Goal: Task Accomplishment & Management: Use online tool/utility

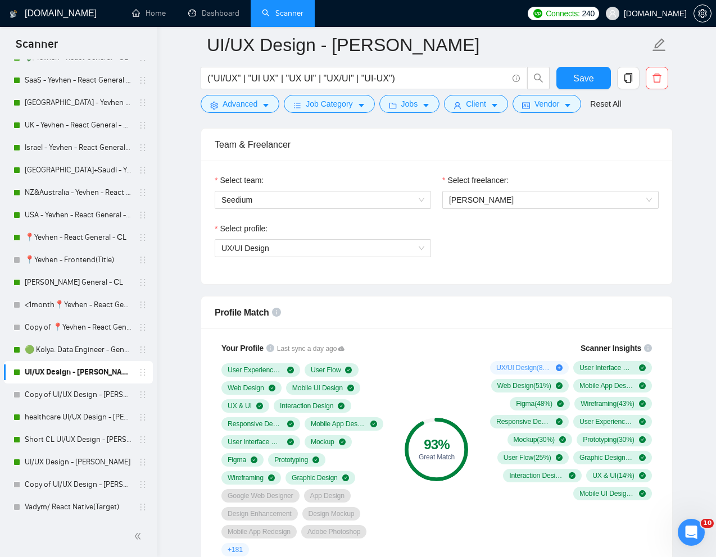
scroll to position [231, 0]
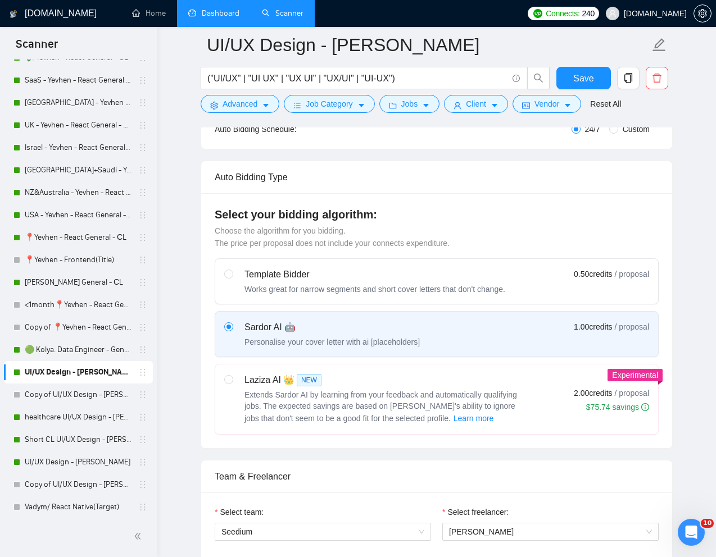
click at [216, 18] on link "Dashboard" at bounding box center [213, 13] width 51 height 10
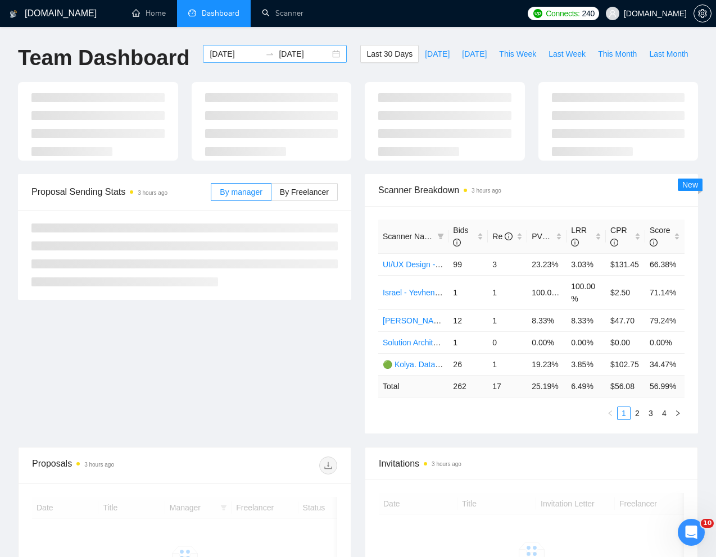
click at [231, 55] on input "[DATE]" at bounding box center [235, 54] width 51 height 12
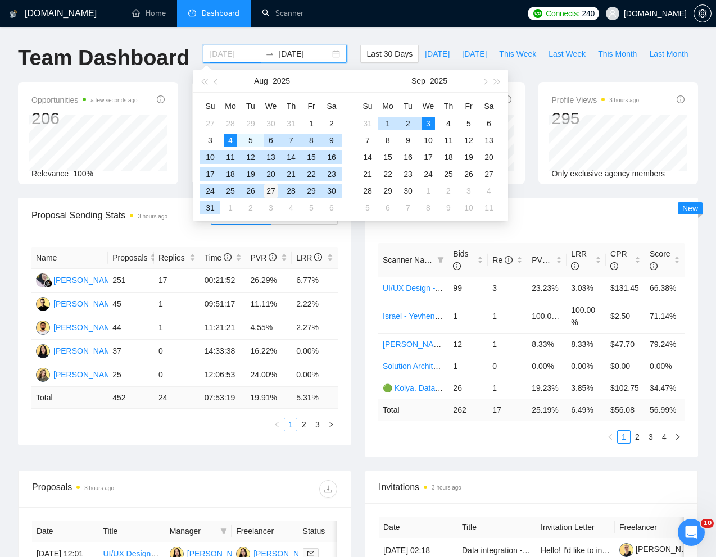
type input "[DATE]"
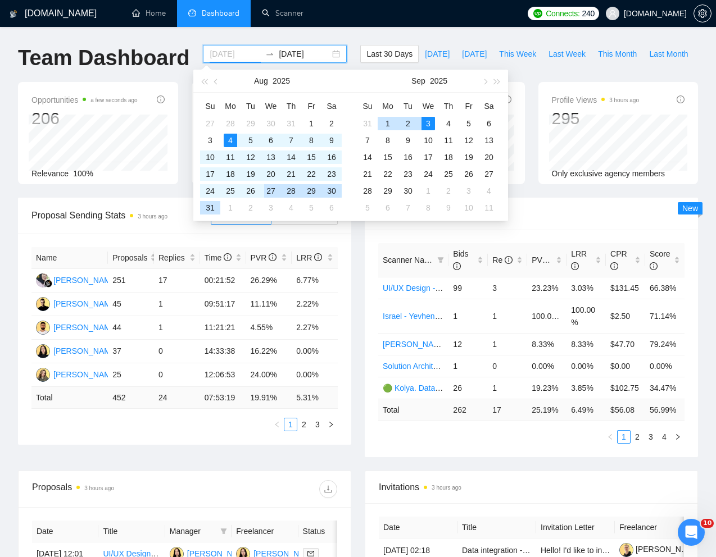
click at [268, 190] on div "27" at bounding box center [270, 190] width 13 height 13
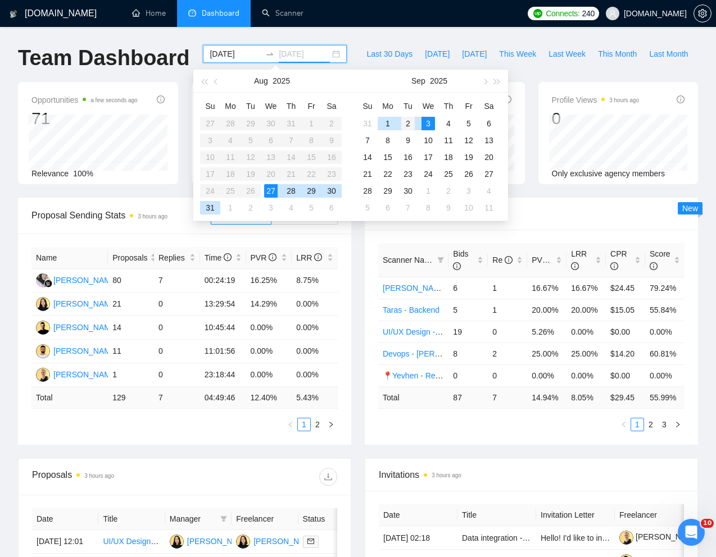
type input "[DATE]"
click at [410, 123] on div "2" at bounding box center [407, 123] width 13 height 13
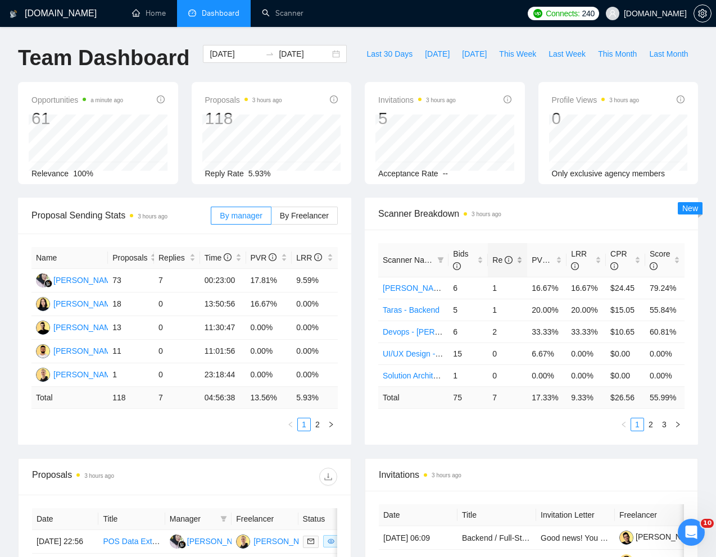
click at [518, 266] on div "Re" at bounding box center [507, 260] width 30 height 12
click at [229, 57] on input "[DATE]" at bounding box center [235, 54] width 51 height 12
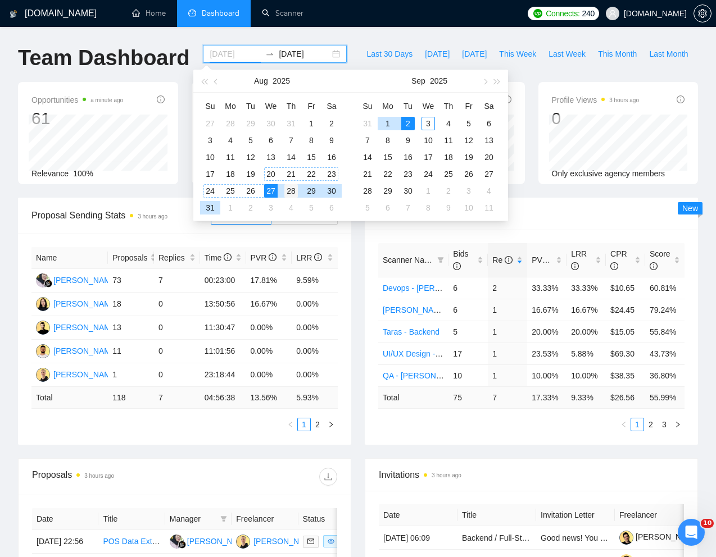
type input "[DATE]"
click at [288, 187] on div "28" at bounding box center [290, 190] width 13 height 13
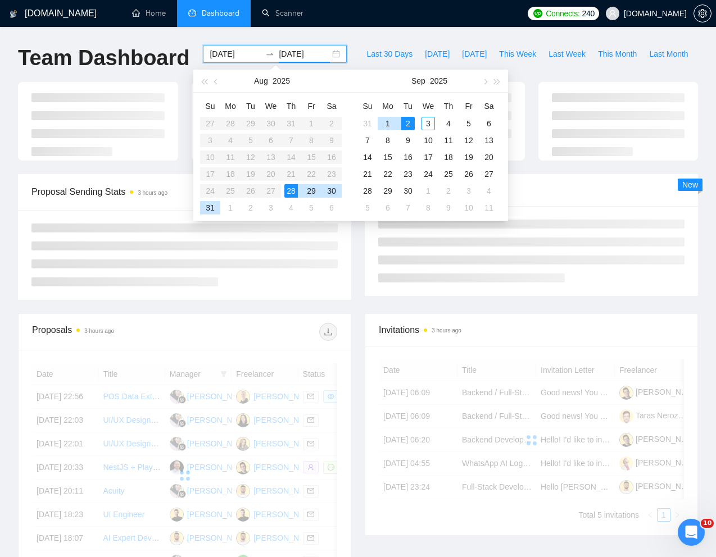
type input "[DATE]"
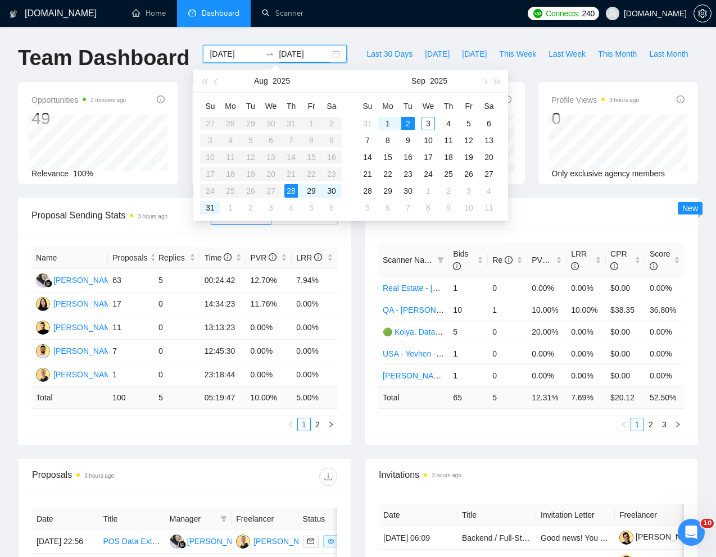
click at [474, 37] on div "[DOMAIN_NAME] Home Dashboard Scanner Connects: 240 [DOMAIN_NAME] Team Dashboard…" at bounding box center [358, 451] width 716 height 903
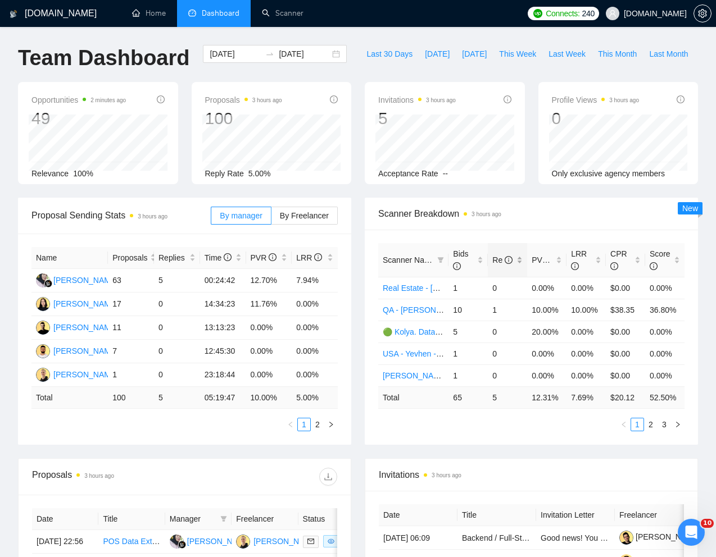
click at [520, 266] on div "Re" at bounding box center [507, 260] width 30 height 12
click at [521, 266] on div "Re" at bounding box center [507, 260] width 30 height 12
click at [299, 12] on link "Scanner" at bounding box center [283, 13] width 42 height 10
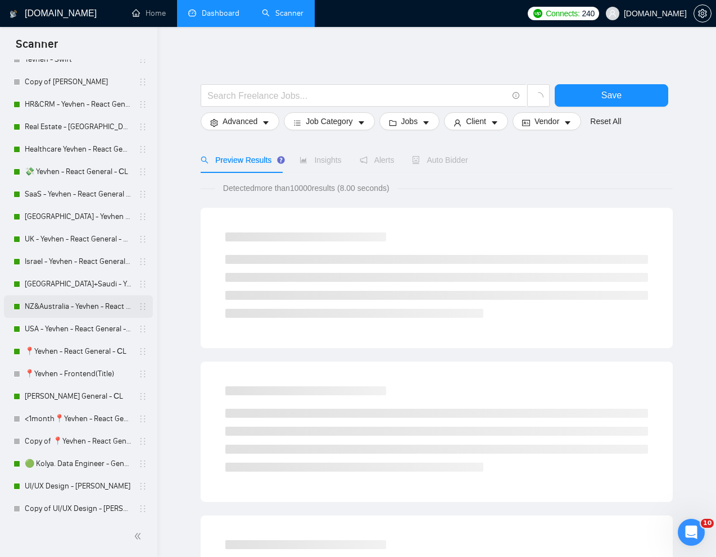
scroll to position [235, 0]
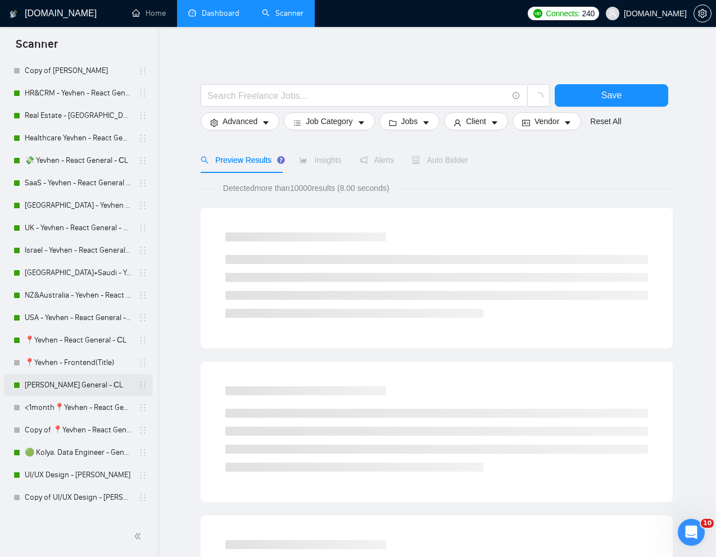
click at [56, 385] on link "[PERSON_NAME] General - СL" at bounding box center [78, 385] width 107 height 22
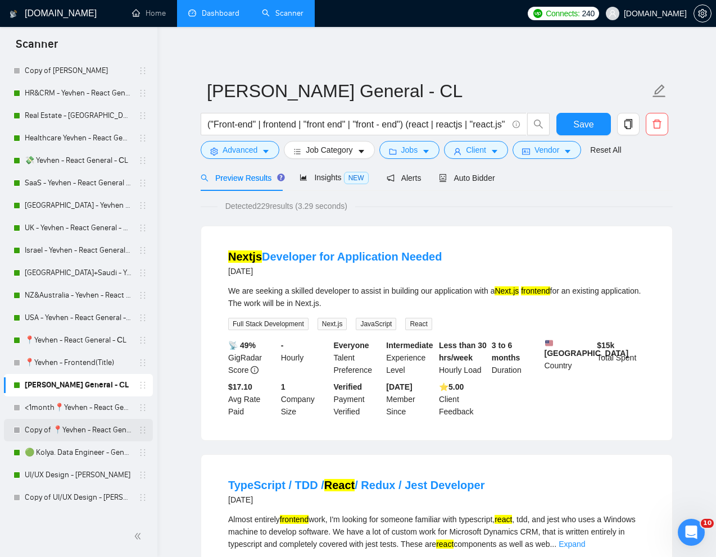
click at [53, 426] on link "Copy of 📍Yevhen - React General - СL" at bounding box center [78, 430] width 107 height 22
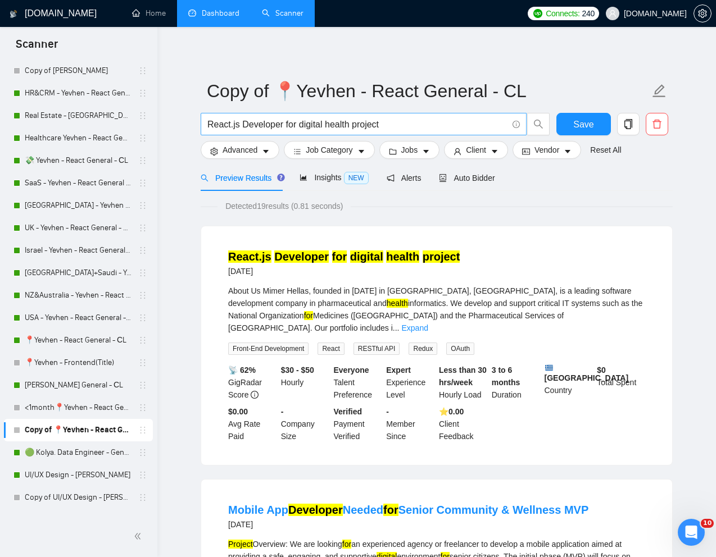
click at [335, 124] on input "React.js Developer for digital health project" at bounding box center [357, 124] width 300 height 14
paste input "Front-End Developer (NextJS) – Modern UI for AI SaaS"
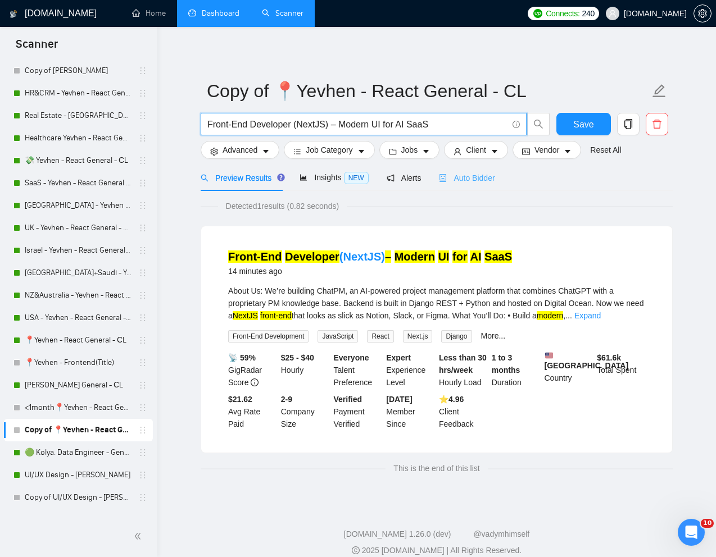
type input "Front-End Developer (NextJS) – Modern UI for AI SaaS"
click at [474, 177] on span "Auto Bidder" at bounding box center [467, 178] width 56 height 9
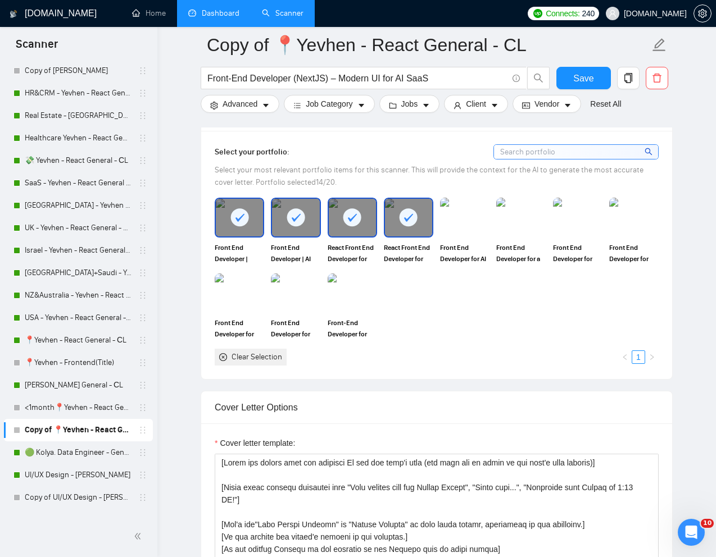
scroll to position [988, 0]
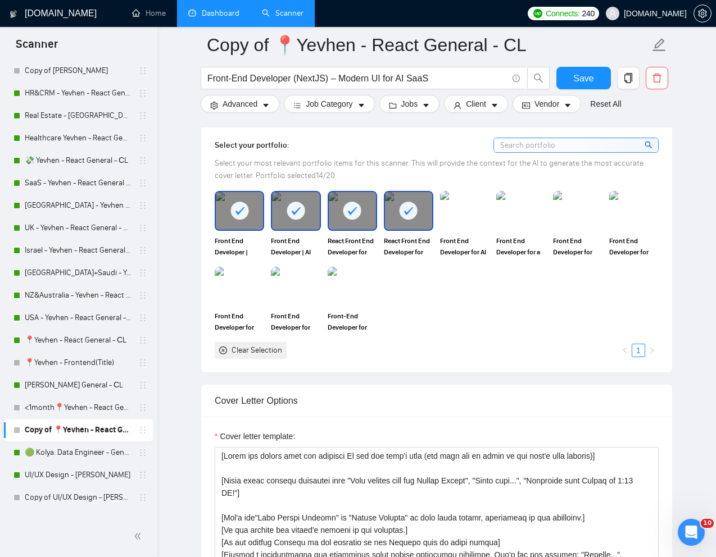
click at [402, 220] on icon at bounding box center [408, 211] width 19 height 19
click at [346, 220] on icon at bounding box center [352, 211] width 19 height 19
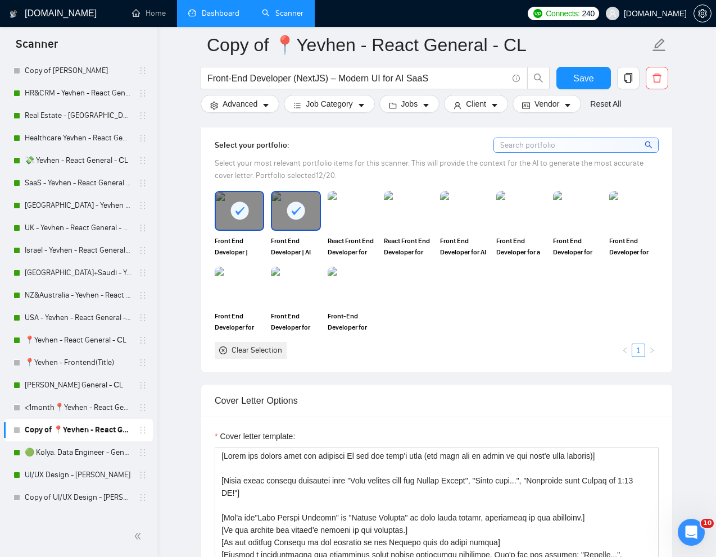
click at [304, 220] on icon at bounding box center [296, 211] width 19 height 19
click at [246, 220] on icon at bounding box center [239, 211] width 19 height 19
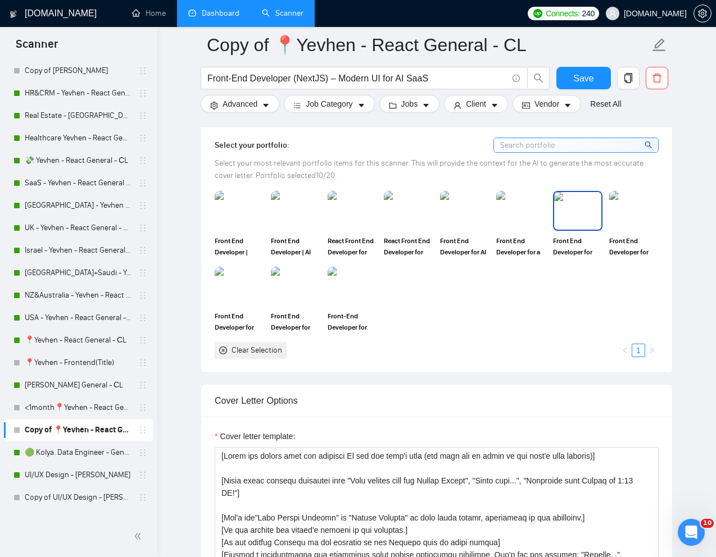
click at [516, 230] on img at bounding box center [520, 210] width 49 height 39
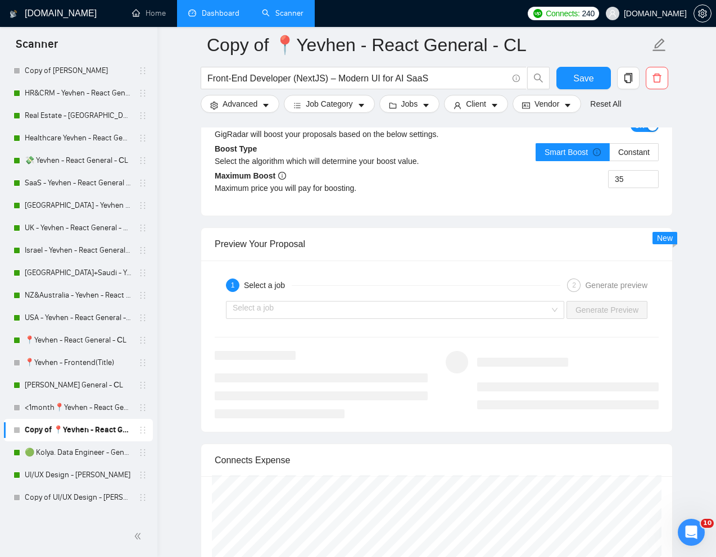
scroll to position [2111, 0]
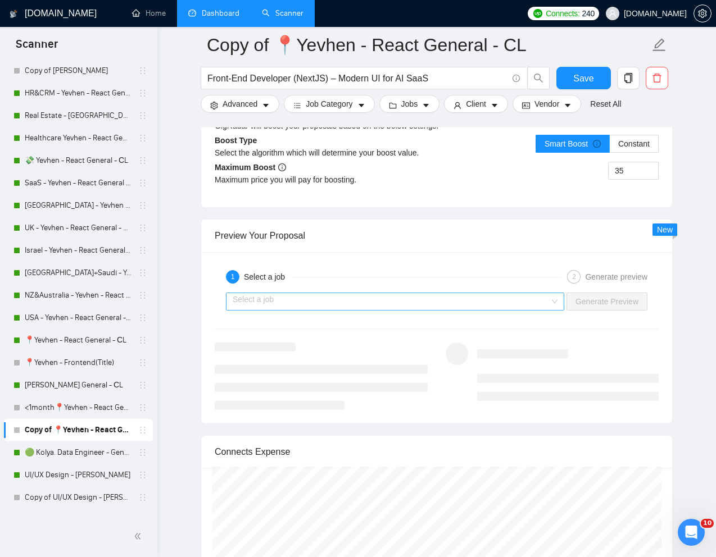
click at [503, 310] on input "search" at bounding box center [391, 301] width 317 height 17
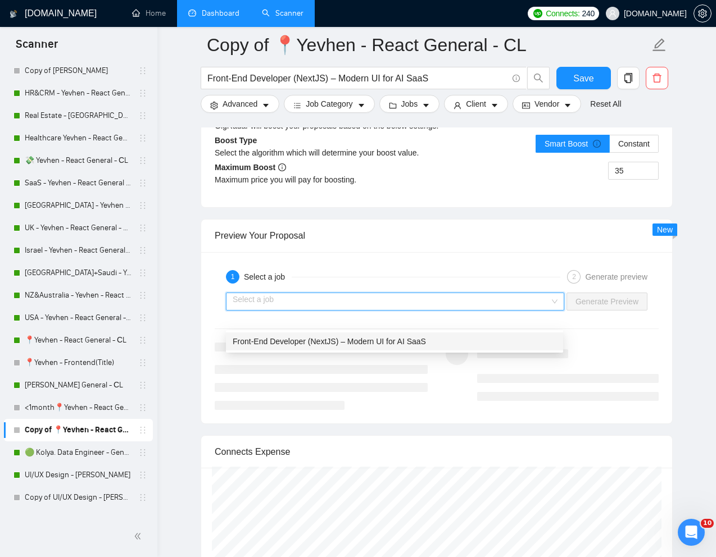
click at [448, 340] on div "Front-End Developer (NextJS) – Modern UI for AI SaaS" at bounding box center [395, 341] width 324 height 12
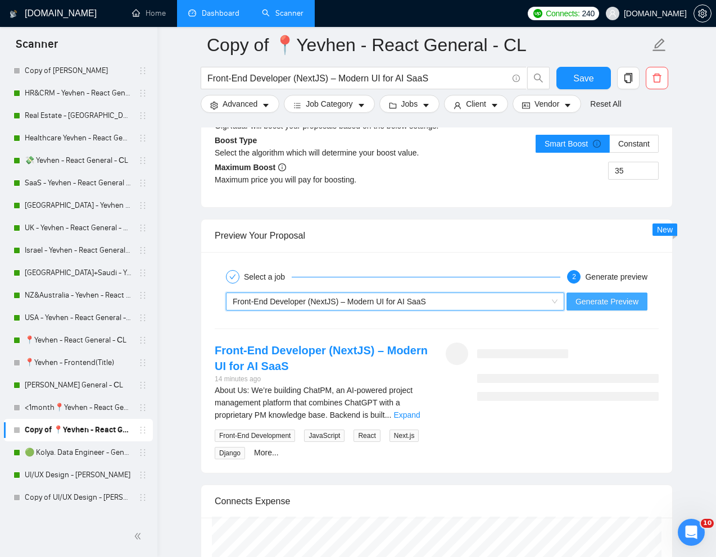
click at [597, 308] on span "Generate Preview" at bounding box center [606, 302] width 63 height 12
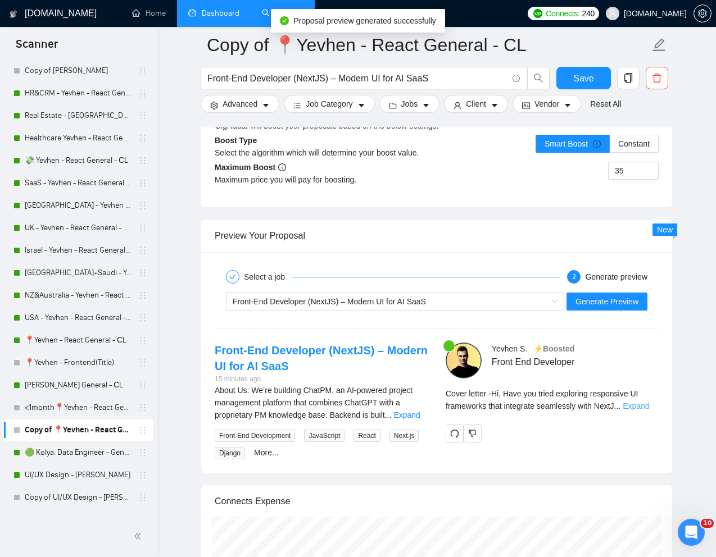
click at [635, 411] on link "Expand" at bounding box center [635, 406] width 26 height 9
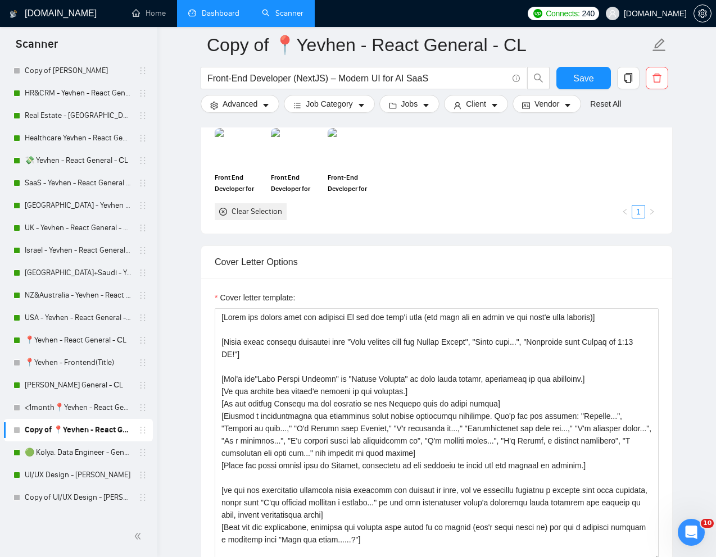
scroll to position [907, 0]
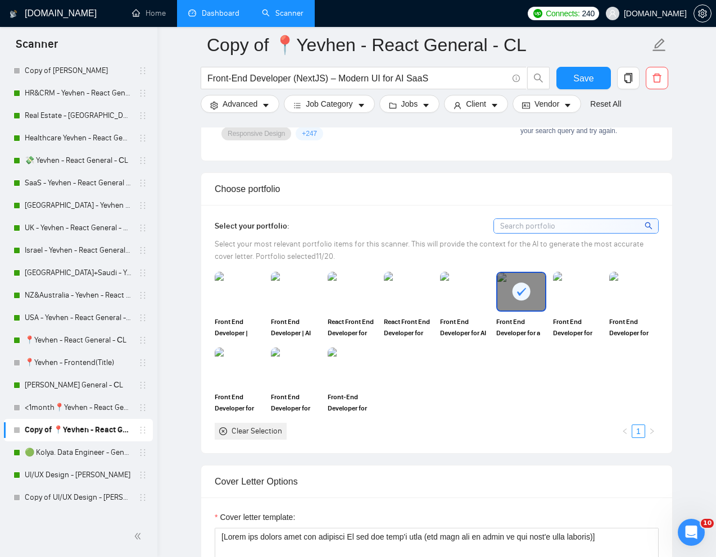
click at [535, 310] on div at bounding box center [520, 291] width 47 height 37
click at [294, 310] on img at bounding box center [295, 291] width 47 height 37
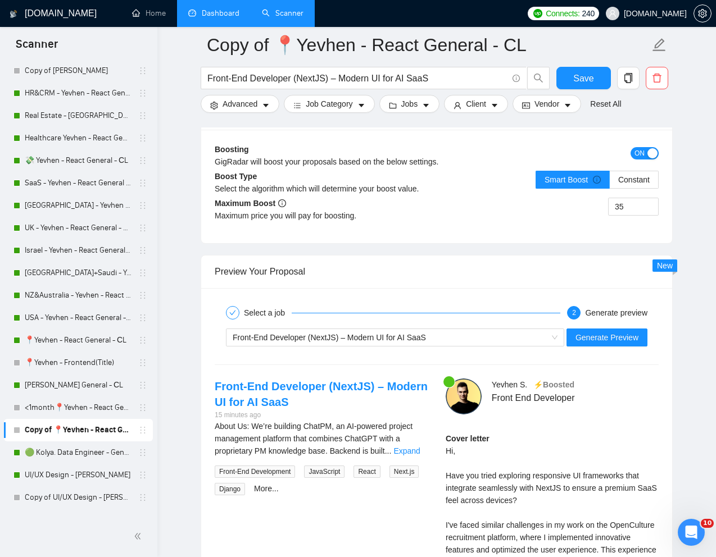
scroll to position [2098, 0]
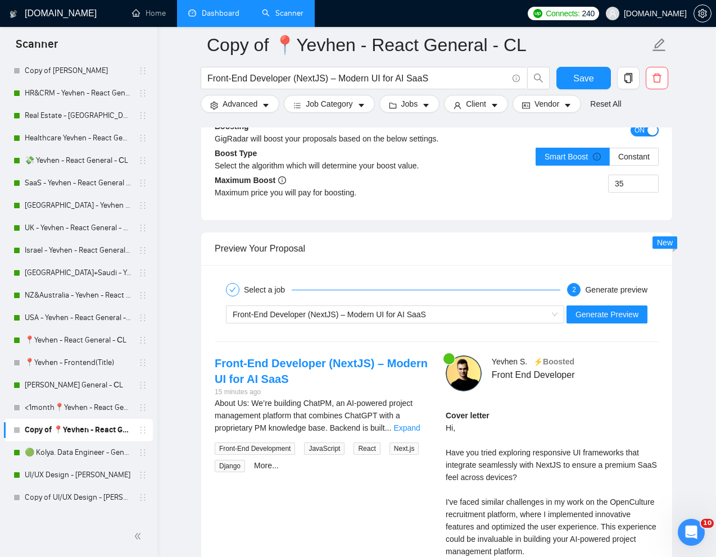
click at [630, 297] on div "Generate preview" at bounding box center [616, 289] width 62 height 13
click at [602, 321] on span "Generate Preview" at bounding box center [606, 314] width 63 height 12
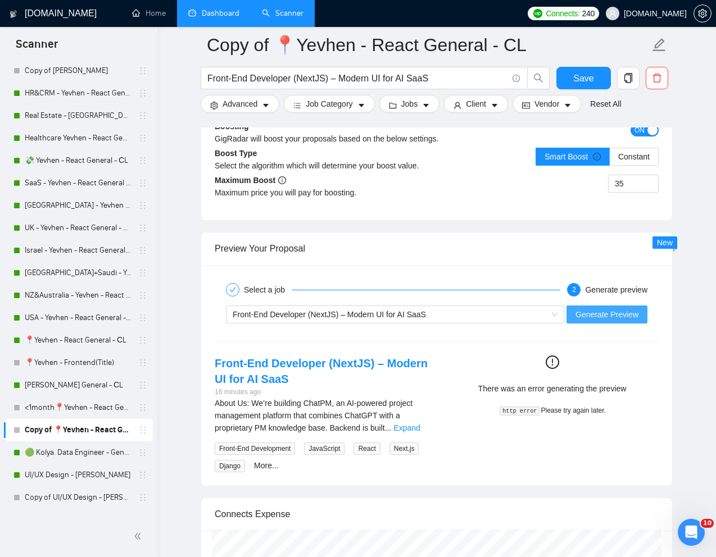
click at [624, 324] on button "Generate Preview" at bounding box center [606, 315] width 81 height 18
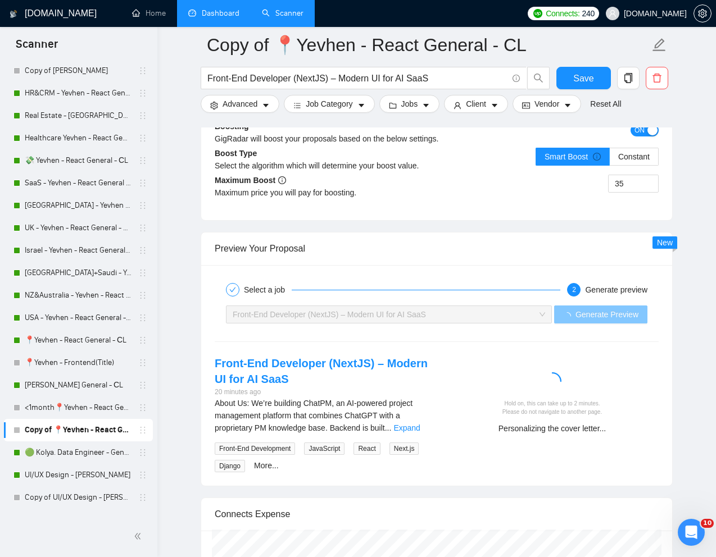
scroll to position [2115, 0]
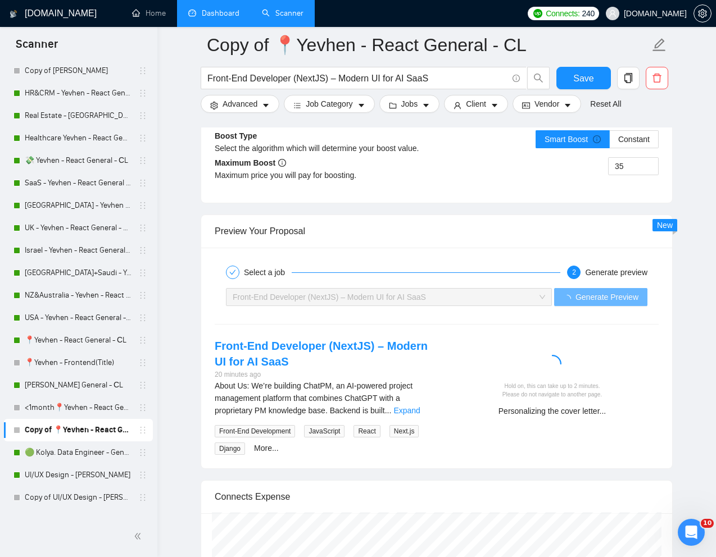
click at [506, 362] on div "Hold on, this can take up to 2 minutes. Please do not navigate to another page.…" at bounding box center [552, 381] width 231 height 87
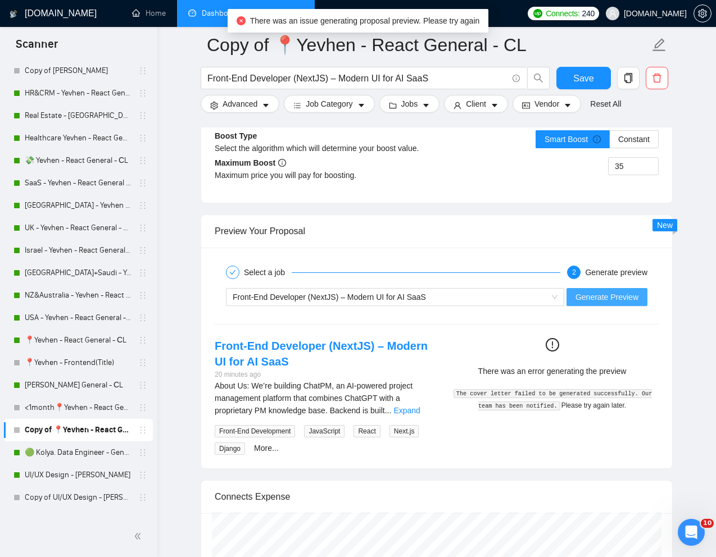
click at [606, 303] on span "Generate Preview" at bounding box center [606, 297] width 63 height 12
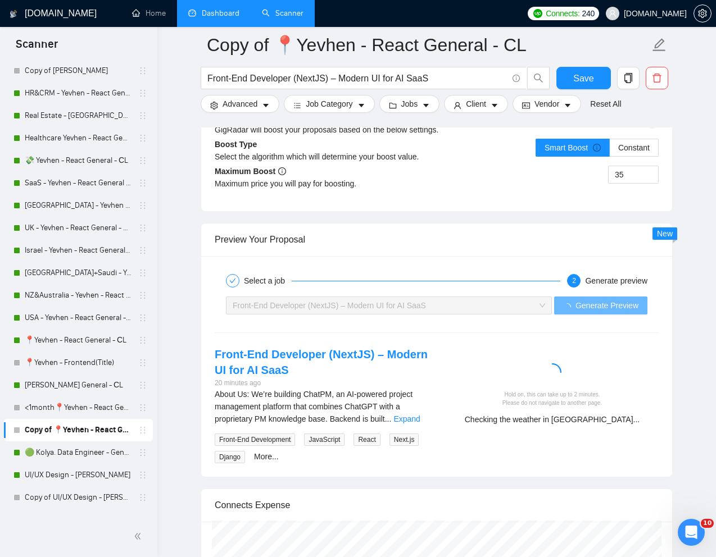
scroll to position [2103, 0]
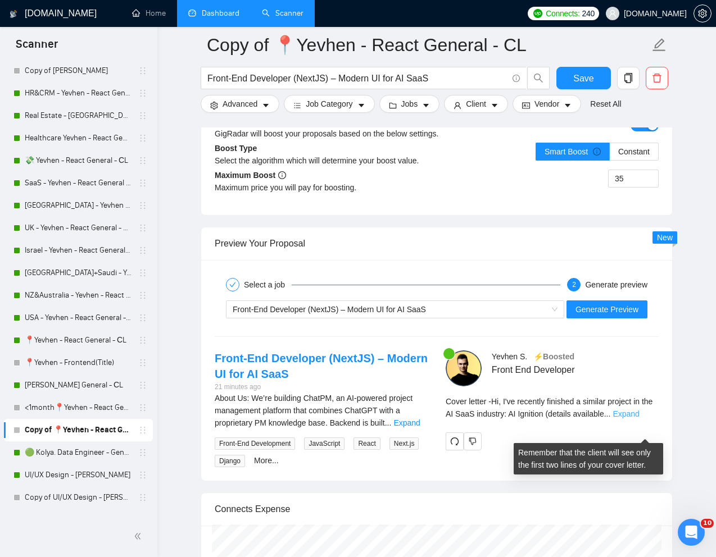
click at [639, 419] on link "Expand" at bounding box center [625, 414] width 26 height 9
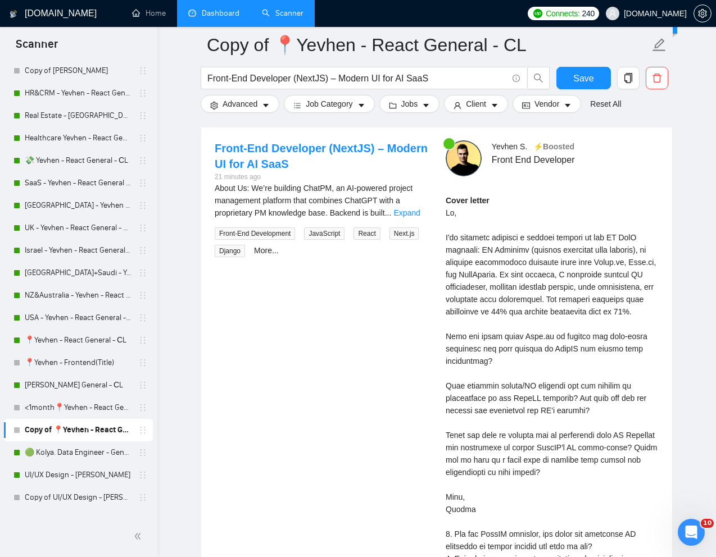
scroll to position [2314, 0]
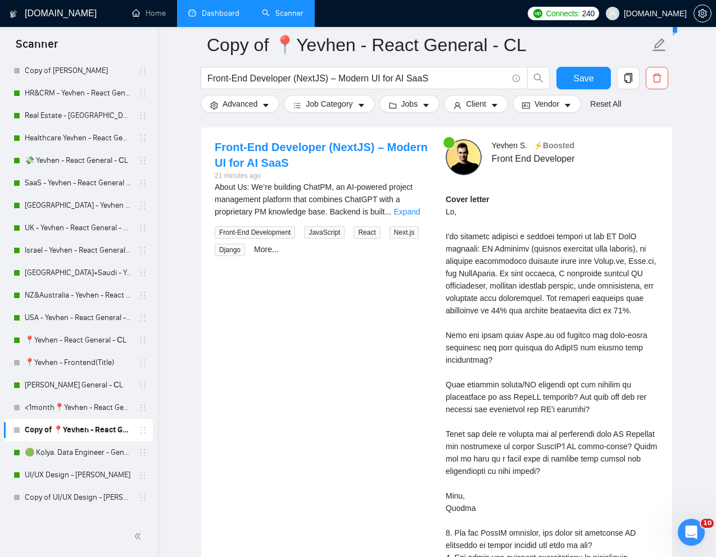
click at [492, 494] on div "Cover letter" at bounding box center [552, 391] width 213 height 396
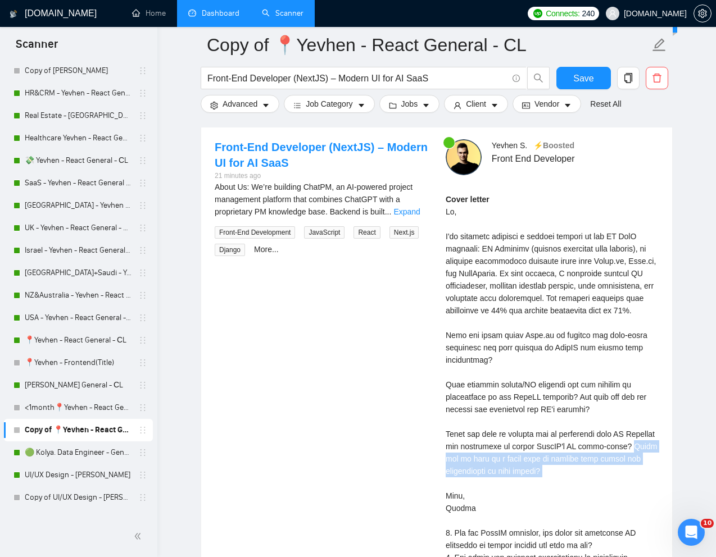
drag, startPoint x: 471, startPoint y: 488, endPoint x: 613, endPoint y: 512, distance: 144.7
click at [613, 512] on div "Cover letter" at bounding box center [552, 391] width 213 height 396
copy div "Would you be open to a quick call to discuss your vision and requirements in mo…"
